Goal: Transaction & Acquisition: Purchase product/service

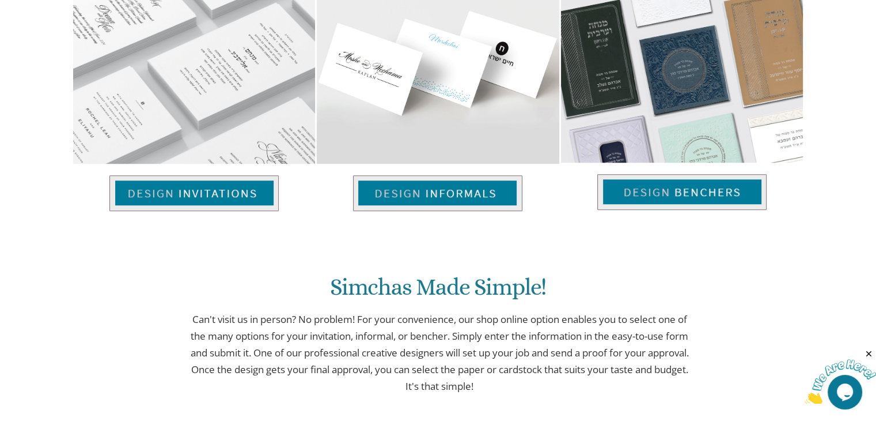
scroll to position [829, 0]
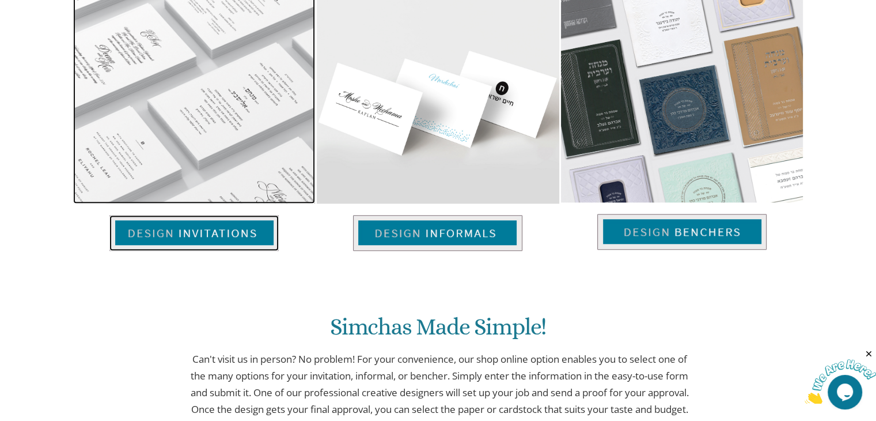
click at [199, 229] on img at bounding box center [193, 233] width 169 height 36
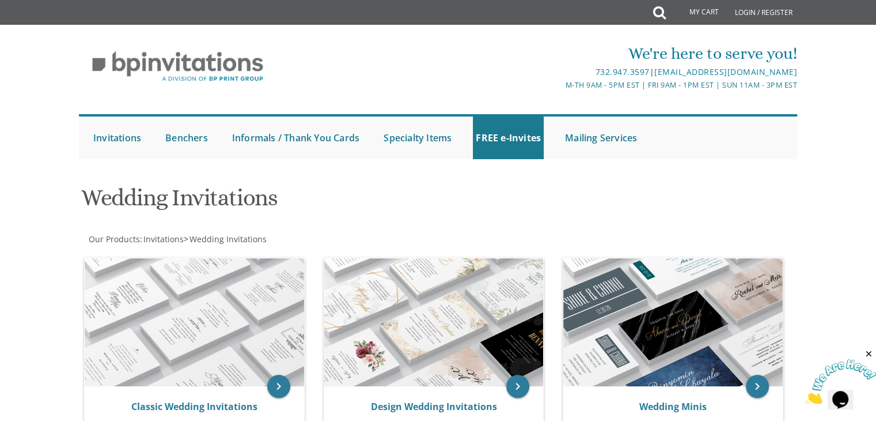
drag, startPoint x: 883, startPoint y: 68, endPoint x: 884, endPoint y: 43, distance: 25.4
click at [876, 43] on html "My Cart Total: View Cart Item(s) Submit My Cart Total: View Cart Item(s) Login …" at bounding box center [438, 210] width 876 height 421
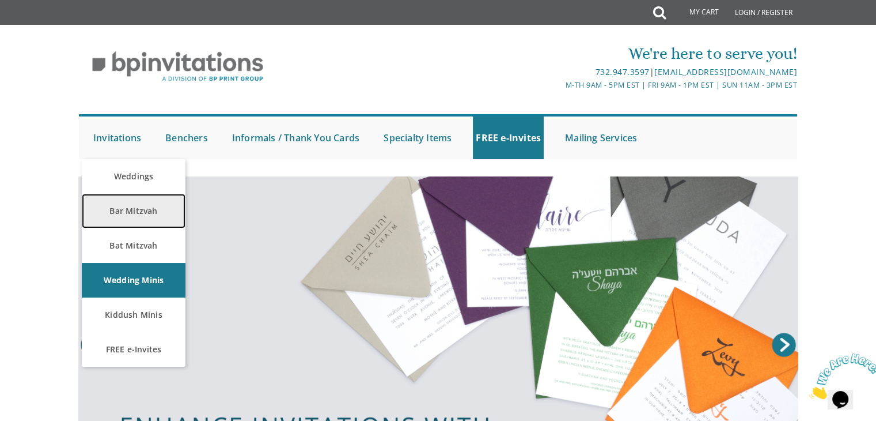
click at [131, 211] on link "Bar Mitzvah" at bounding box center [134, 211] width 104 height 35
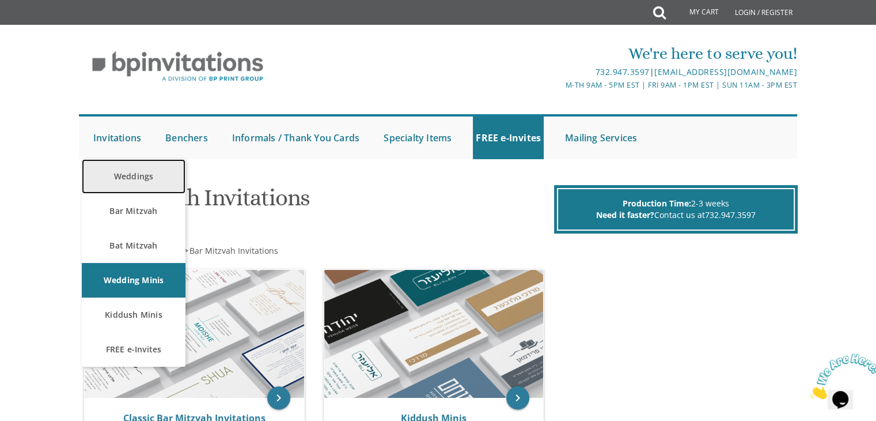
click at [156, 173] on link "Weddings" at bounding box center [134, 176] width 104 height 35
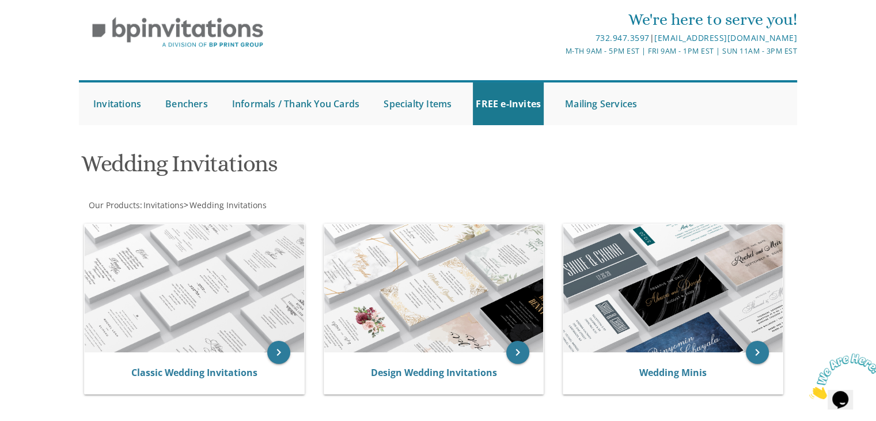
scroll to position [28, 0]
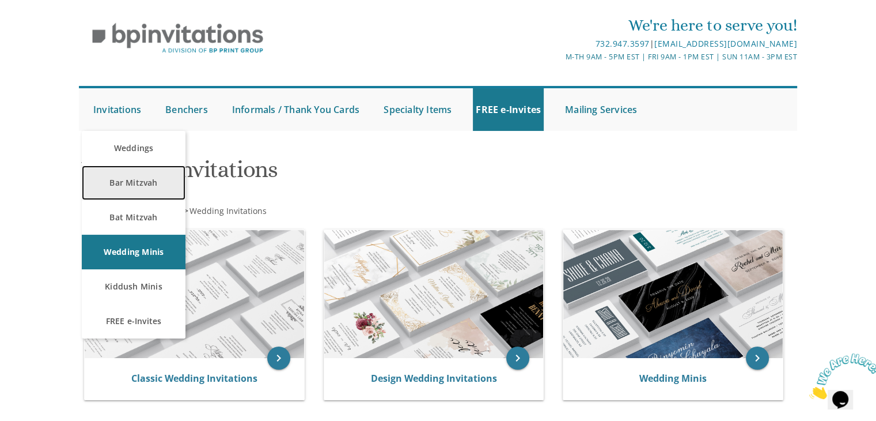
click at [129, 180] on link "Bar Mitzvah" at bounding box center [134, 182] width 104 height 35
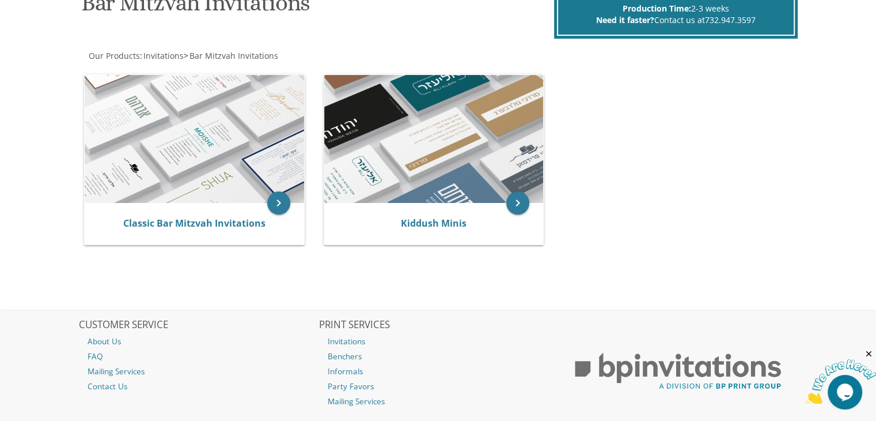
scroll to position [196, 0]
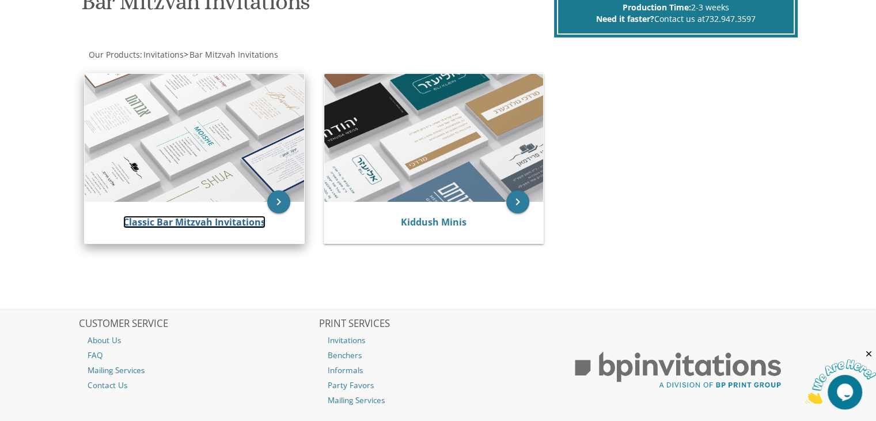
click at [162, 217] on link "Classic Bar Mitzvah Invitations" at bounding box center [194, 221] width 142 height 13
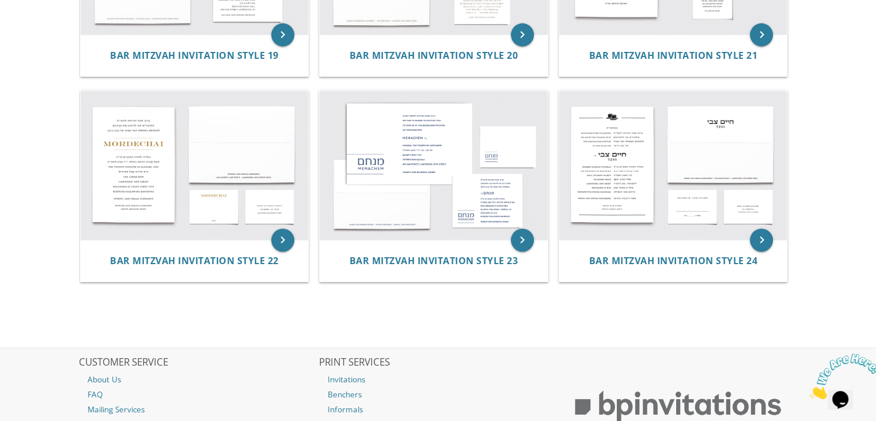
scroll to position [1295, 0]
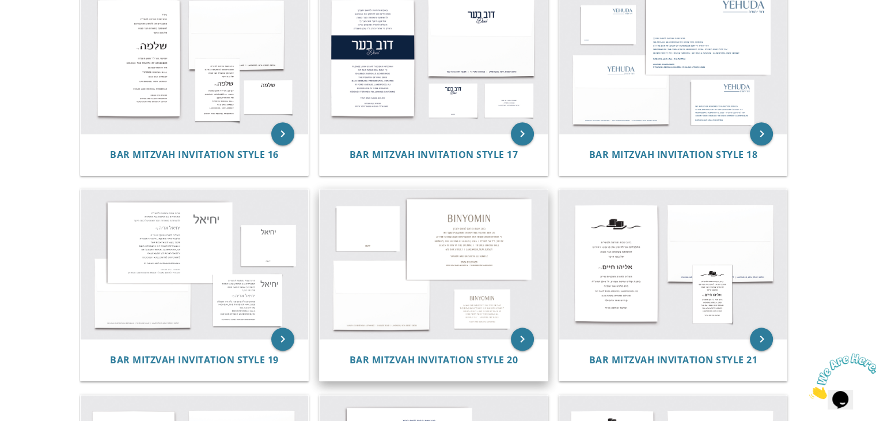
click at [482, 294] on img at bounding box center [434, 264] width 228 height 150
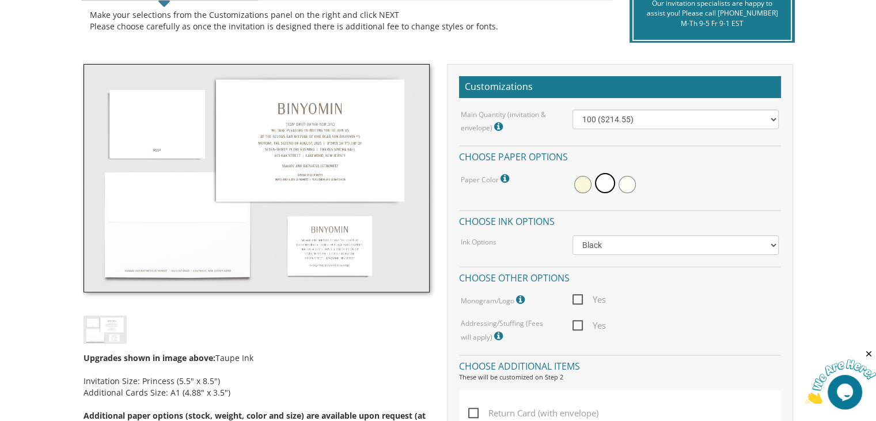
scroll to position [281, 0]
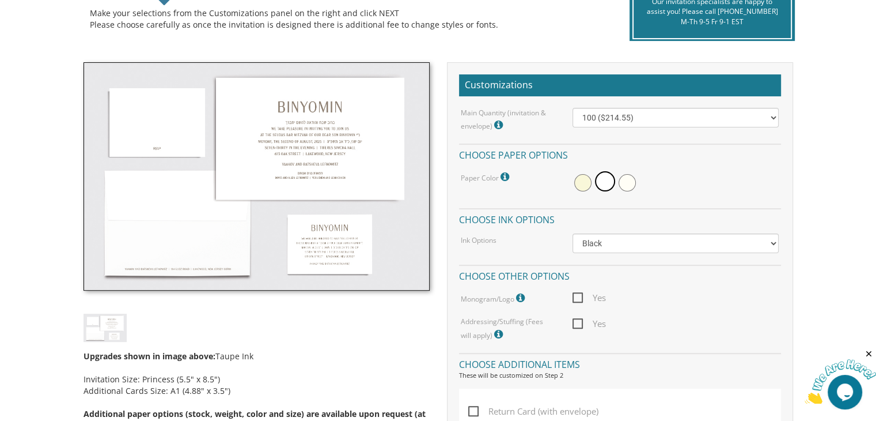
click at [327, 141] on img at bounding box center [257, 176] width 346 height 228
